Goal: Transaction & Acquisition: Purchase product/service

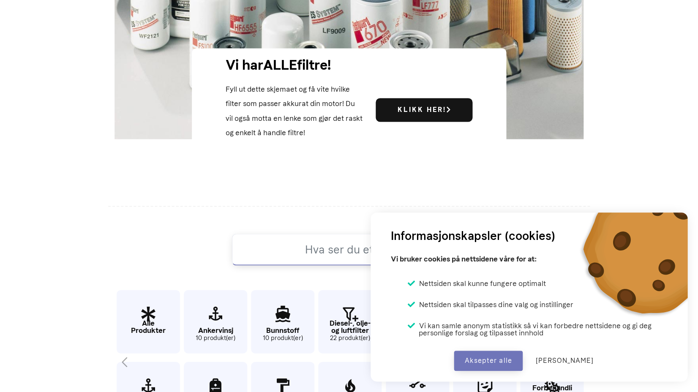
scroll to position [330, 0]
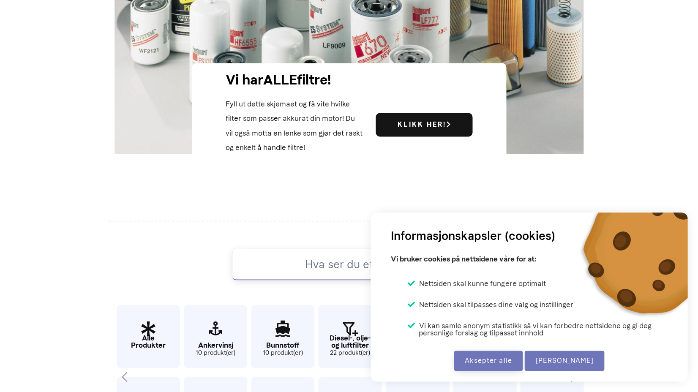
click at [552, 356] on button "[PERSON_NAME]" at bounding box center [564, 361] width 80 height 20
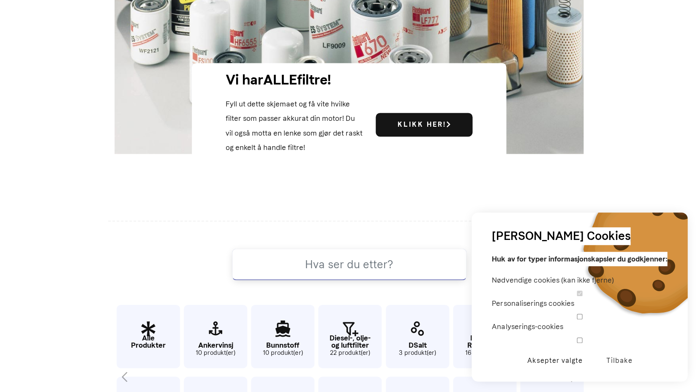
click at [551, 360] on button "Aksepter valgte" at bounding box center [554, 361] width 77 height 20
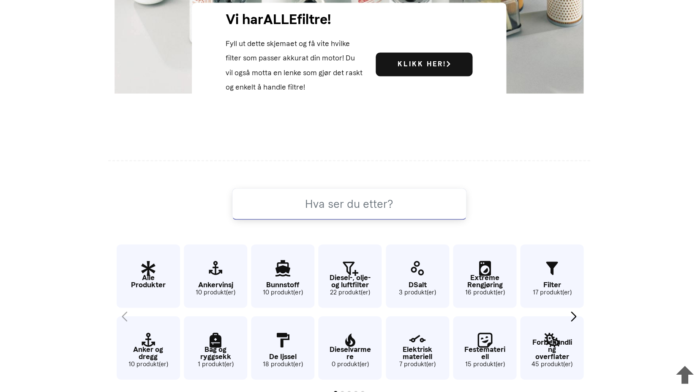
scroll to position [427, 0]
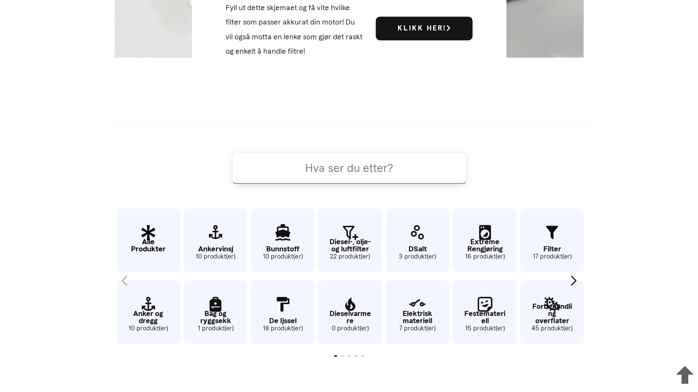
click at [144, 238] on p "Alle Produkter" at bounding box center [148, 245] width 63 height 14
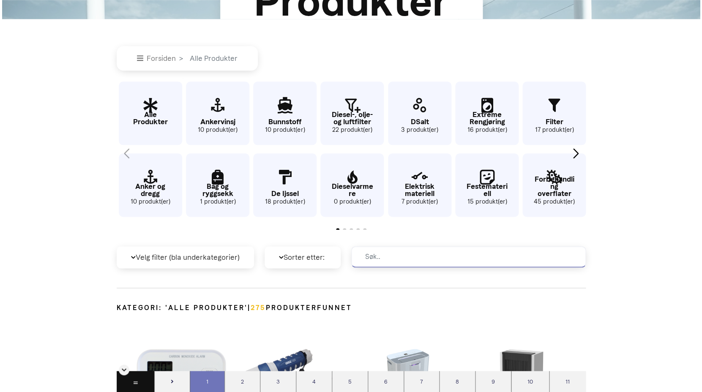
scroll to position [173, 0]
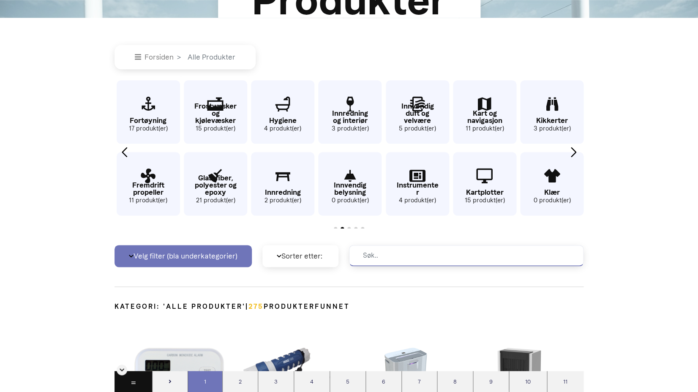
click at [226, 253] on p "Velg filter (bla underkategorier)" at bounding box center [183, 256] width 137 height 22
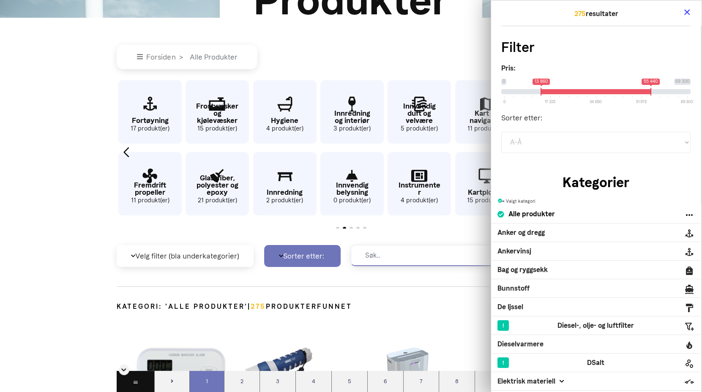
click at [274, 254] on p "Sorter etter:" at bounding box center [302, 256] width 76 height 22
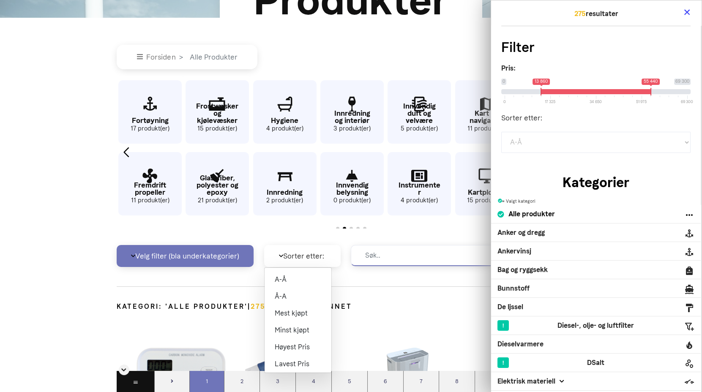
click at [221, 253] on p "Velg filter (bla underkategorier)" at bounding box center [185, 256] width 137 height 22
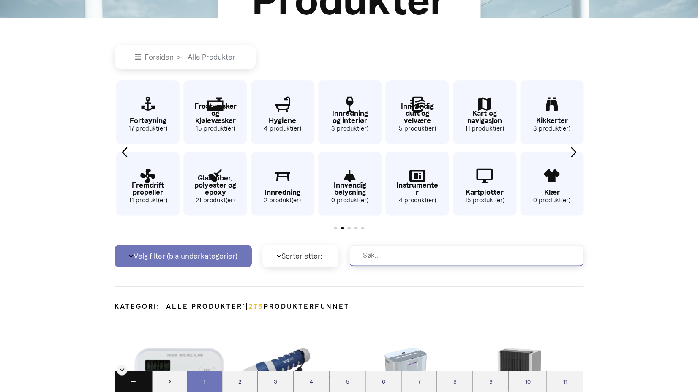
click at [221, 253] on p "Velg filter (bla underkategorier)" at bounding box center [183, 256] width 137 height 22
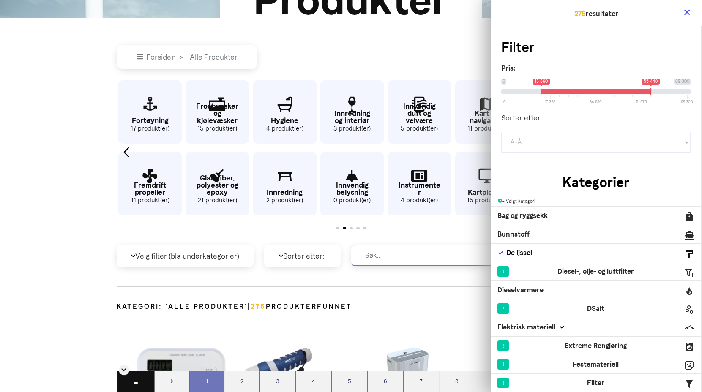
scroll to position [55, 0]
click at [524, 251] on p "De Ijssel" at bounding box center [514, 252] width 35 height 8
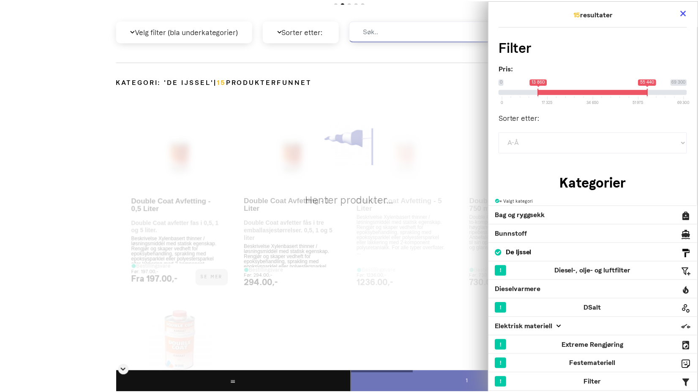
scroll to position [400, 0]
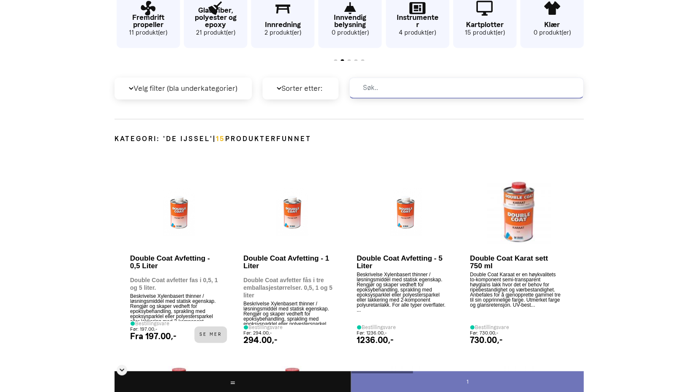
scroll to position [343, 0]
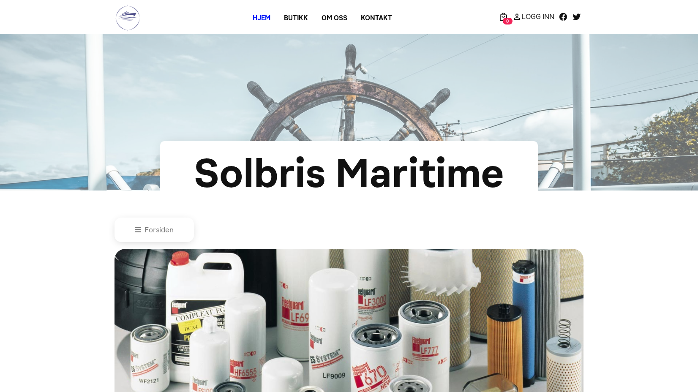
scroll to position [398, 0]
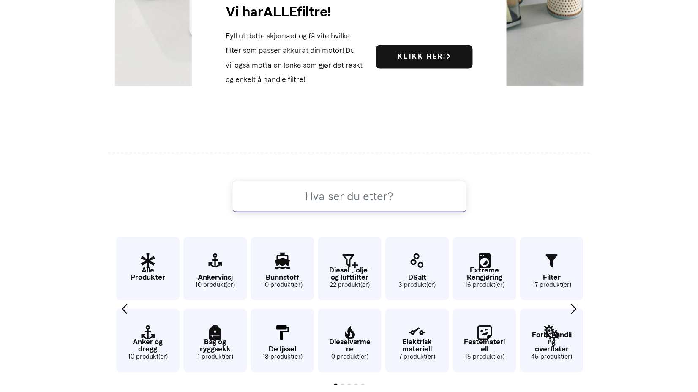
click at [278, 341] on icon "6 / 62" at bounding box center [282, 332] width 63 height 27
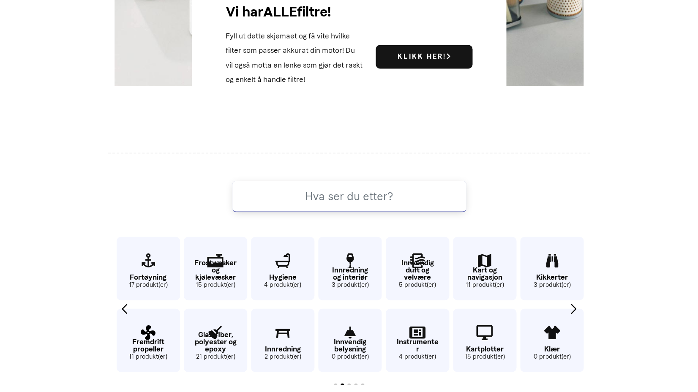
click at [130, 311] on link "Fremdrift propeller 11 produkt(er)" at bounding box center [148, 339] width 63 height 63
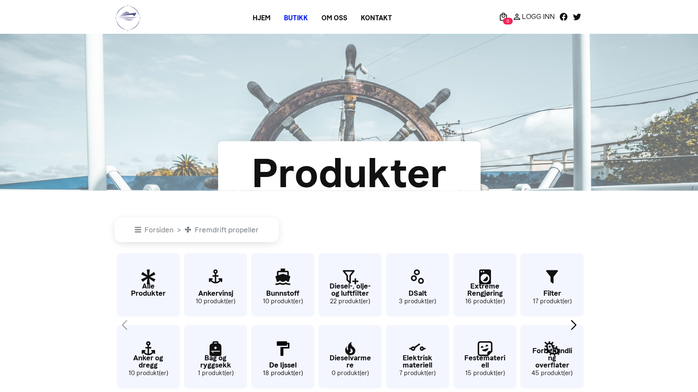
click at [284, 350] on icon "6 / 62" at bounding box center [282, 349] width 63 height 27
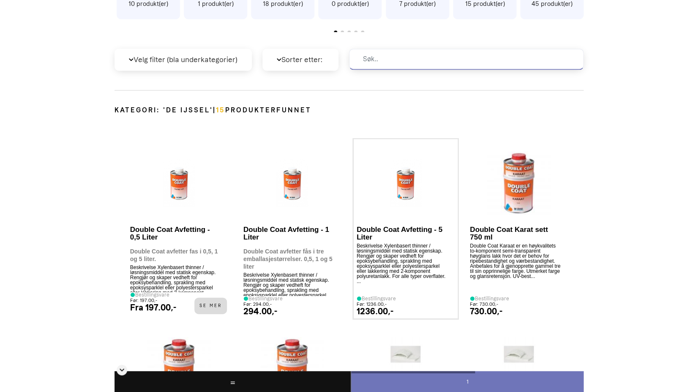
scroll to position [428, 0]
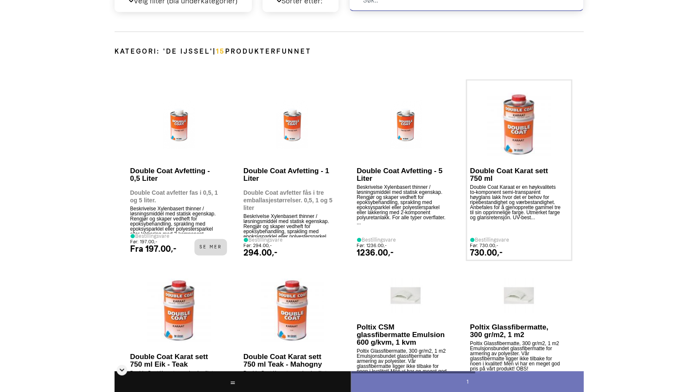
click at [519, 120] on img at bounding box center [518, 124] width 63 height 63
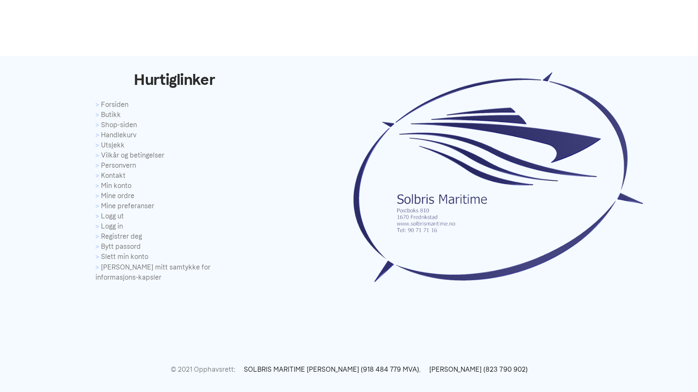
scroll to position [2247, 0]
